Goal: Transaction & Acquisition: Purchase product/service

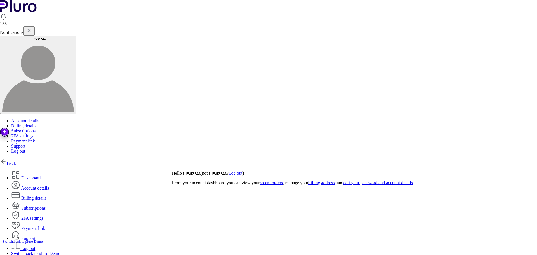
click at [7, 158] on img at bounding box center [3, 161] width 7 height 7
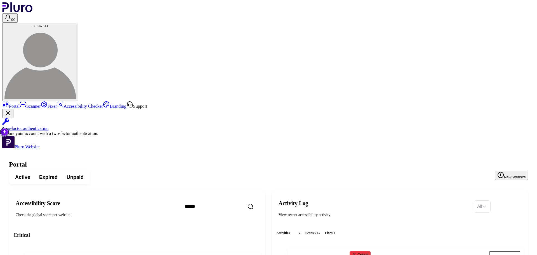
click at [62, 172] on button "Expired" at bounding box center [48, 177] width 27 height 10
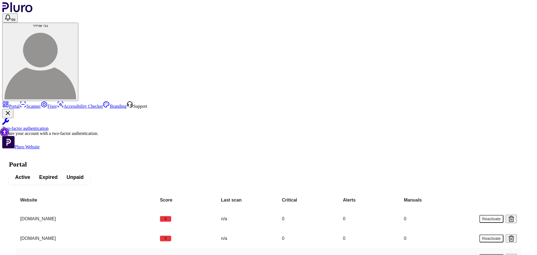
scroll to position [19, 0]
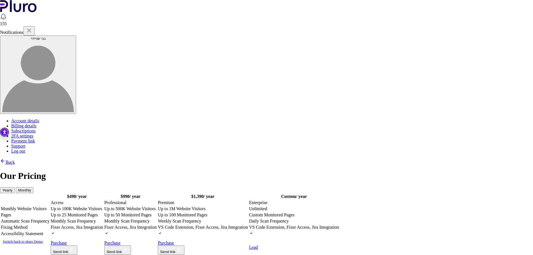
click at [149, 193] on table "$ 490 / year $ 990 / year $ 1,390 / year" at bounding box center [170, 224] width 340 height 62
click at [104, 218] on td "Monthly Scan Frequency" at bounding box center [76, 221] width 53 height 6
click at [74, 238] on icon at bounding box center [70, 241] width 7 height 7
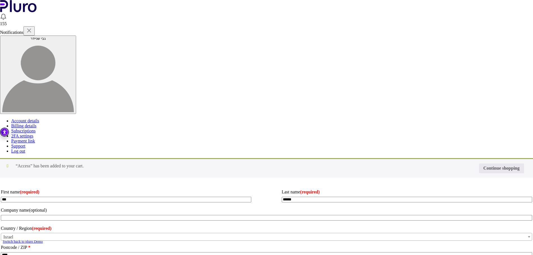
click at [0, 0] on input "Coupon:" at bounding box center [0, 0] width 0 height 0
type input "********"
click at [0, 0] on button "Apply coupon" at bounding box center [0, 0] width 0 height 0
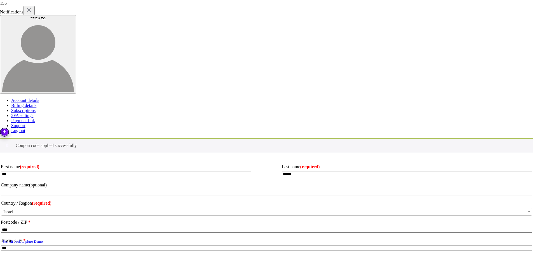
scroll to position [136, 0]
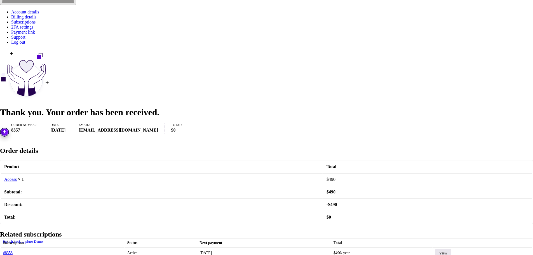
scroll to position [156, 0]
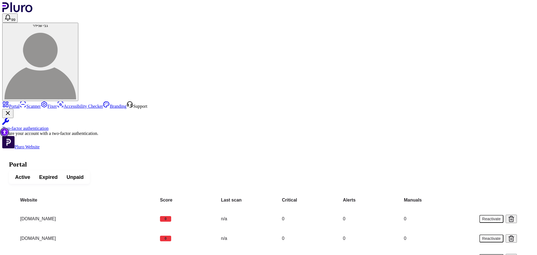
click at [90, 161] on h1 "Portal" at bounding box center [268, 165] width 519 height 8
click at [30, 174] on span "Active" at bounding box center [22, 177] width 15 height 7
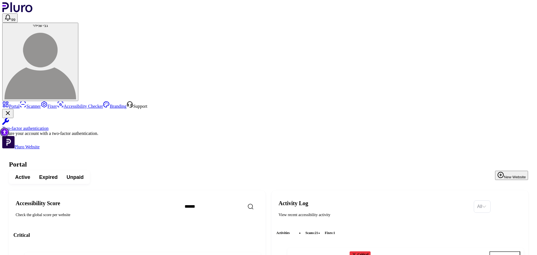
scroll to position [84, 0]
